Goal: Transaction & Acquisition: Purchase product/service

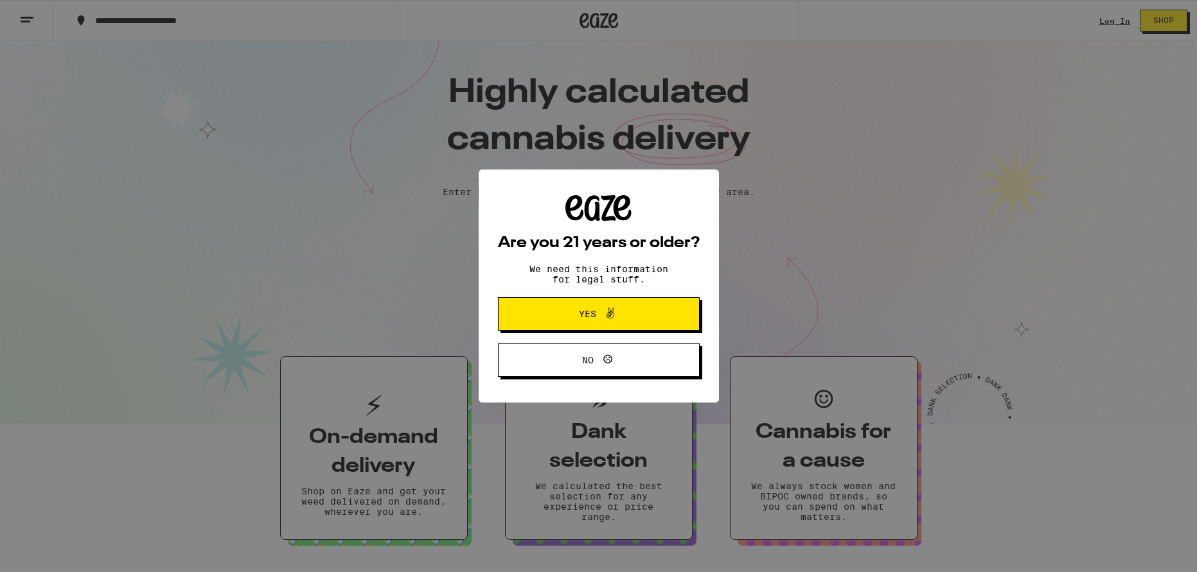
click at [614, 314] on icon at bounding box center [610, 313] width 15 height 15
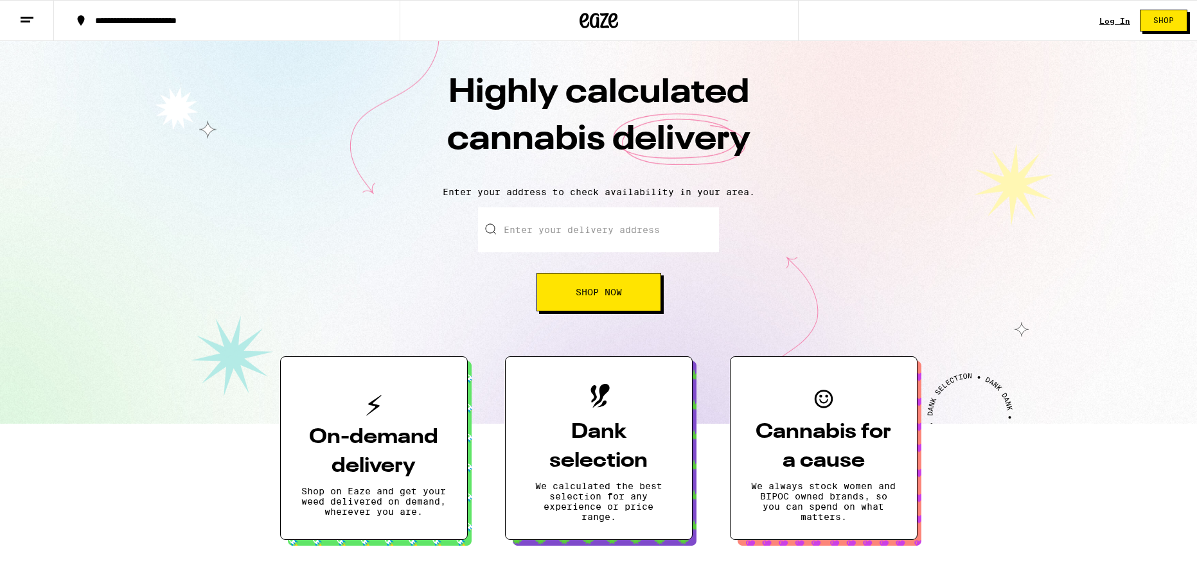
click at [1110, 20] on link "Log In" at bounding box center [1114, 21] width 31 height 8
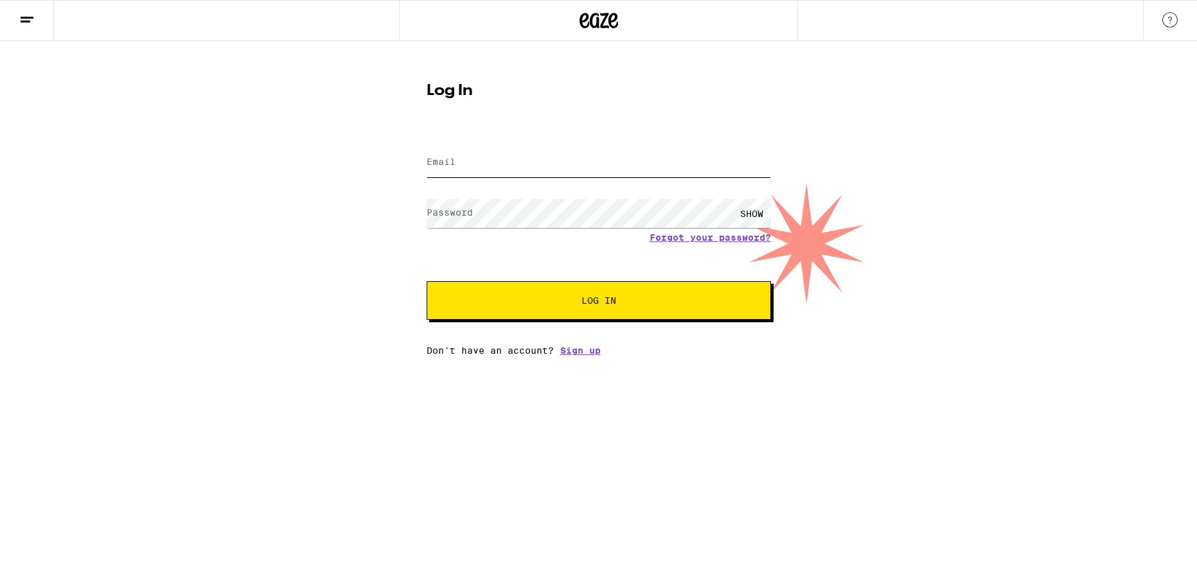
type input "[EMAIL_ADDRESS][DOMAIN_NAME]"
click at [601, 300] on span "Log In" at bounding box center [598, 300] width 35 height 9
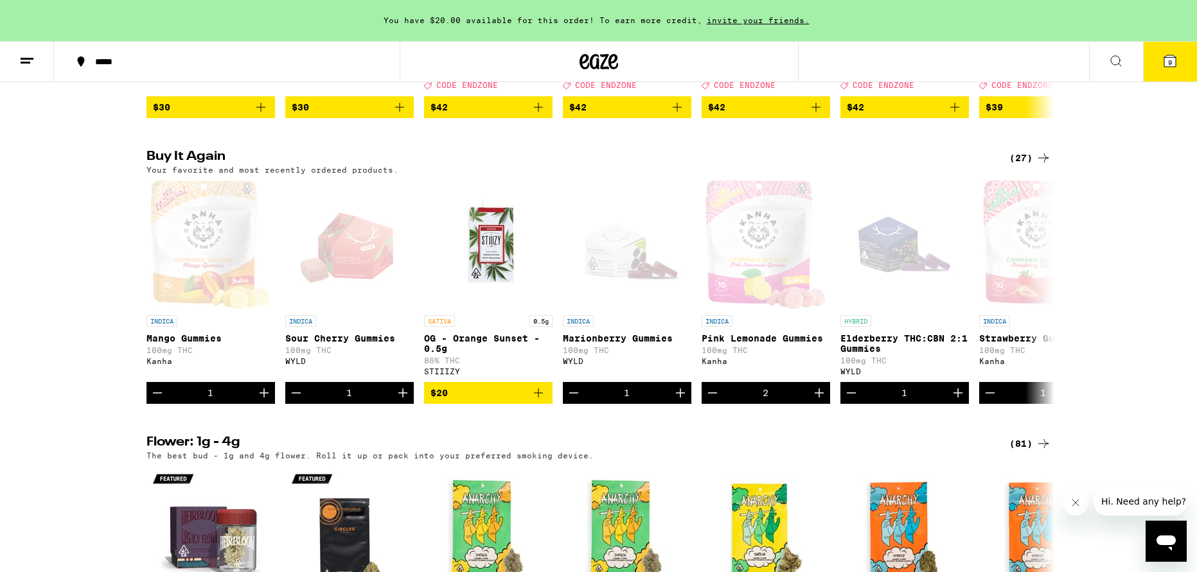
scroll to position [675, 0]
